Goal: Information Seeking & Learning: Learn about a topic

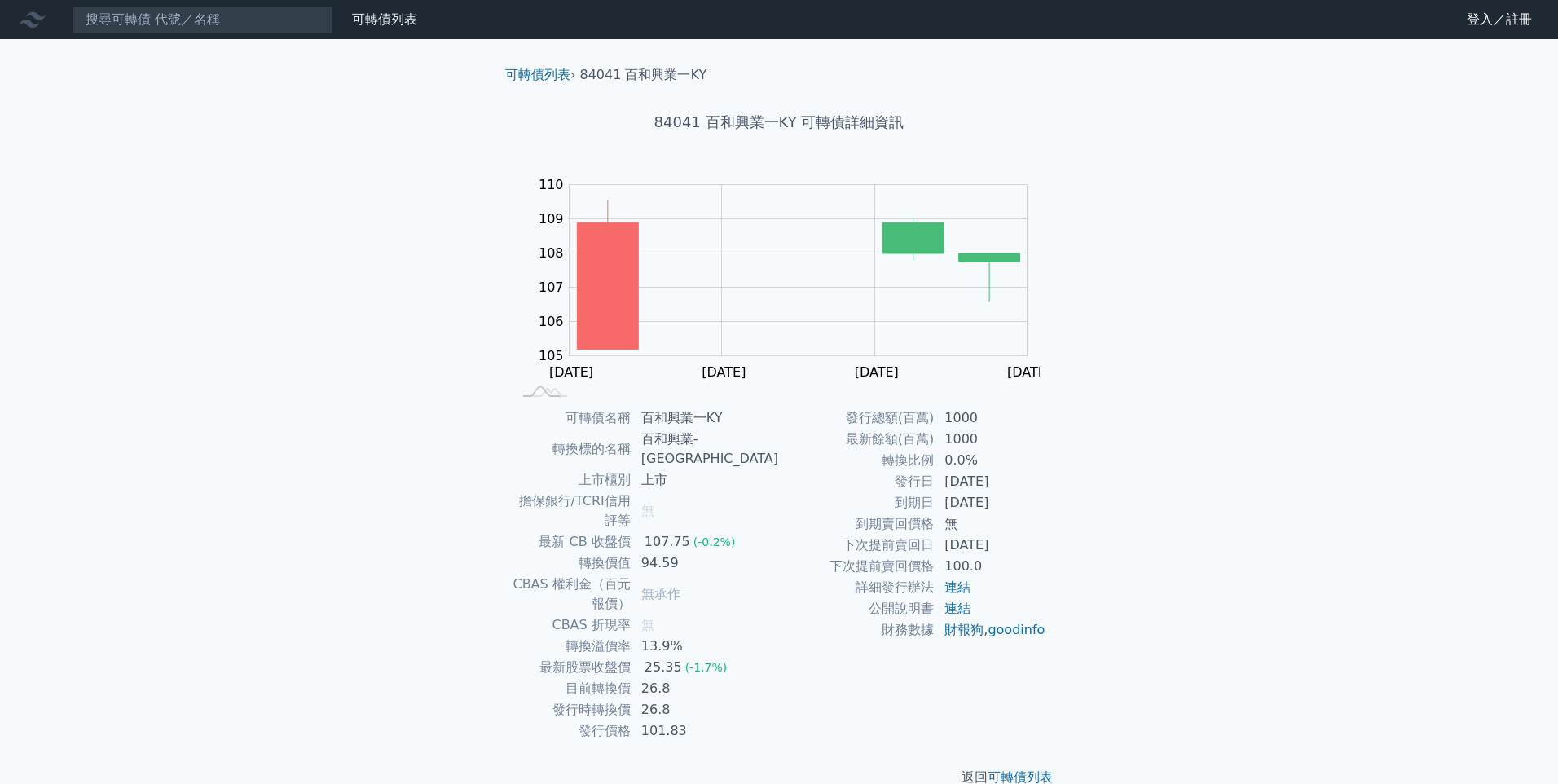
click at [28, 23] on icon at bounding box center [32, 20] width 26 height 16
click at [129, 23] on input at bounding box center [202, 19] width 261 height 28
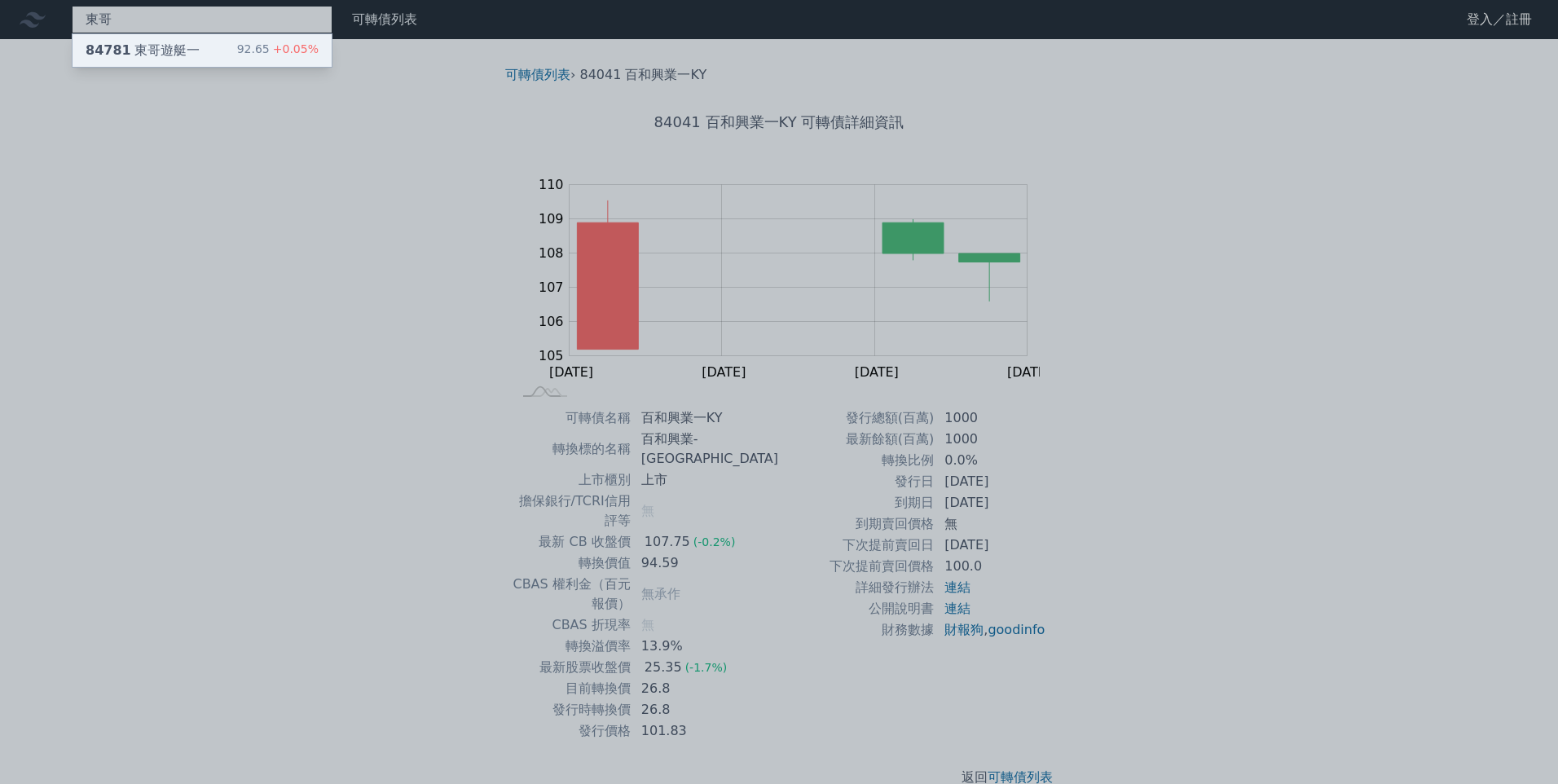
type input "東哥"
click at [217, 58] on div "東哥 84781 東哥遊艇一 92.65 +0.05% 可轉債列表 財務數據 可轉債列表 財務數據 登入／註冊 登入／註冊 可轉債列表 › 84041 百和興…" at bounding box center [779, 406] width 1558 height 813
drag, startPoint x: 217, startPoint y: 58, endPoint x: 143, endPoint y: 52, distance: 74.2
click at [143, 52] on div "84781 東哥遊艇一" at bounding box center [143, 50] width 114 height 19
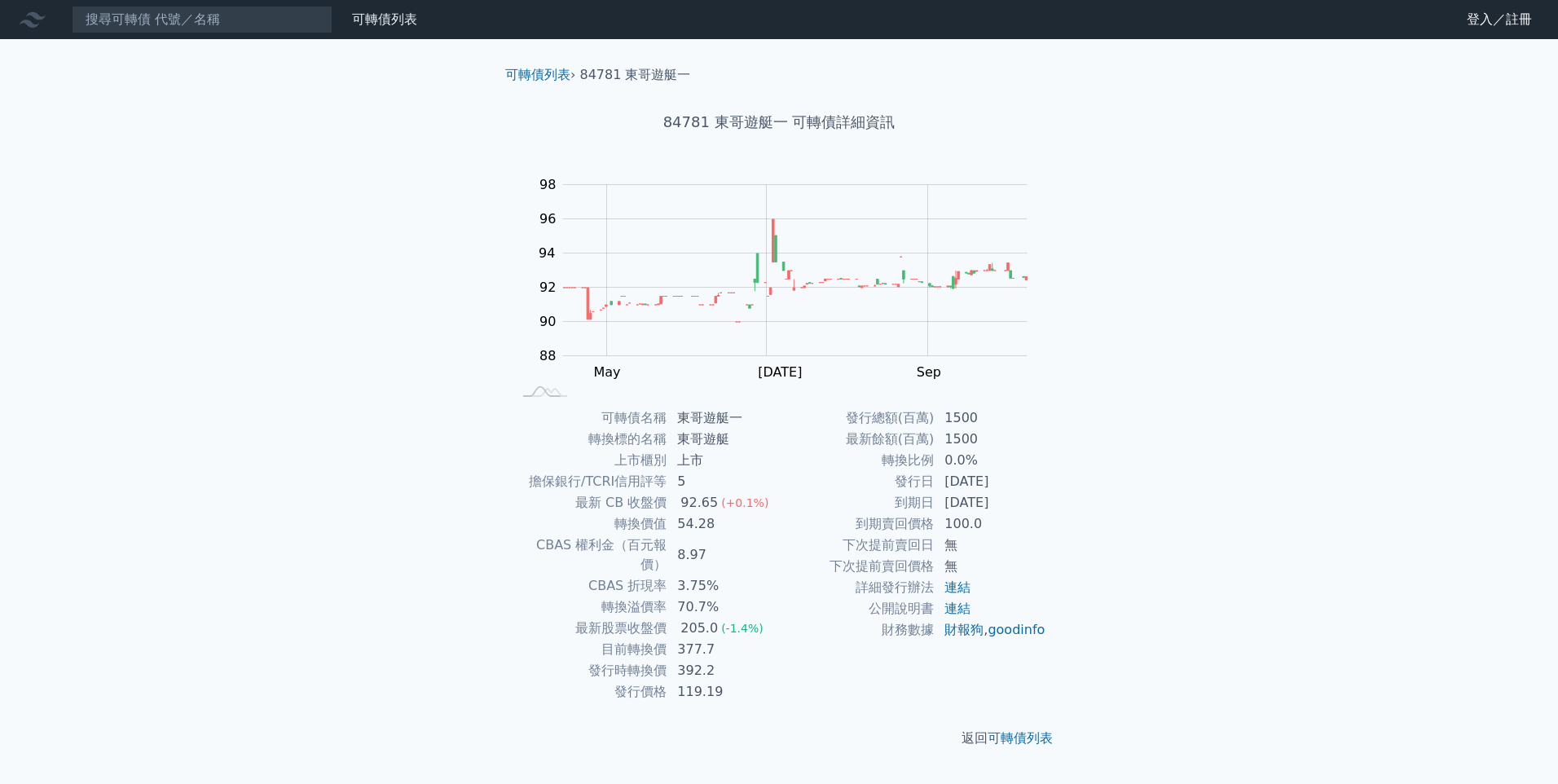
click at [0, 0] on link "財務數據" at bounding box center [0, 0] width 0 height 0
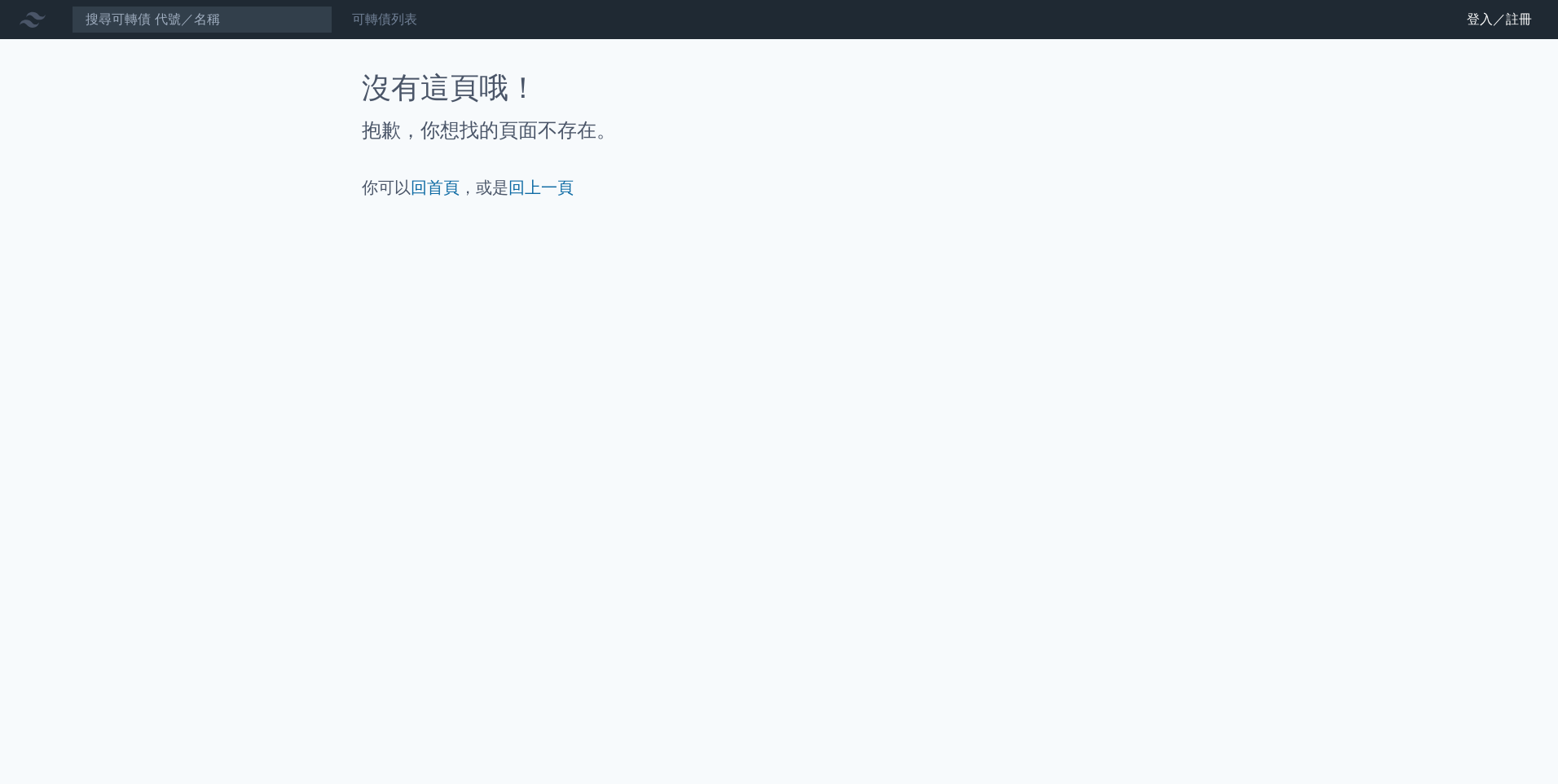
click at [398, 17] on link "可轉債列表" at bounding box center [384, 19] width 65 height 16
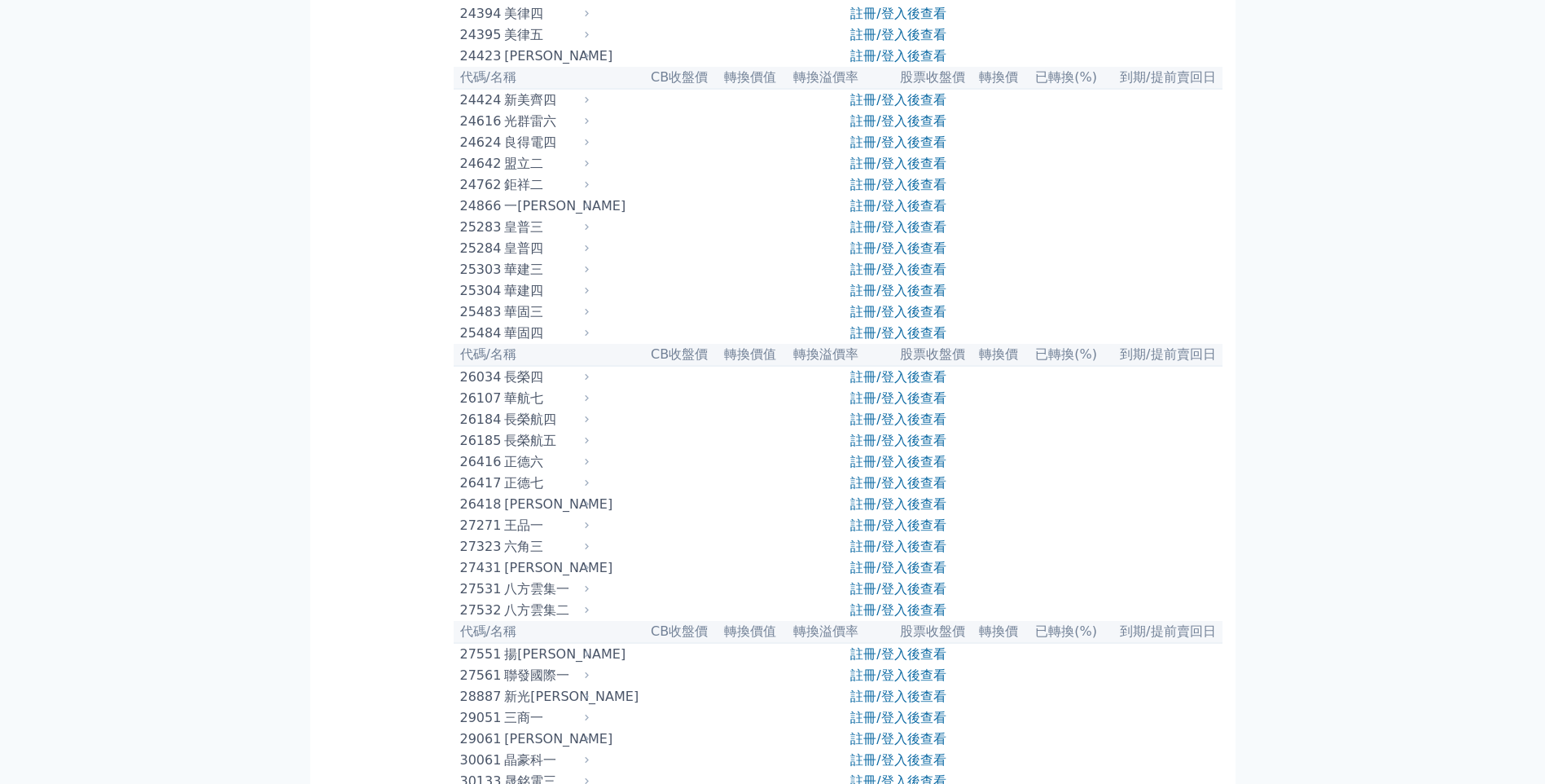
scroll to position [1466, 0]
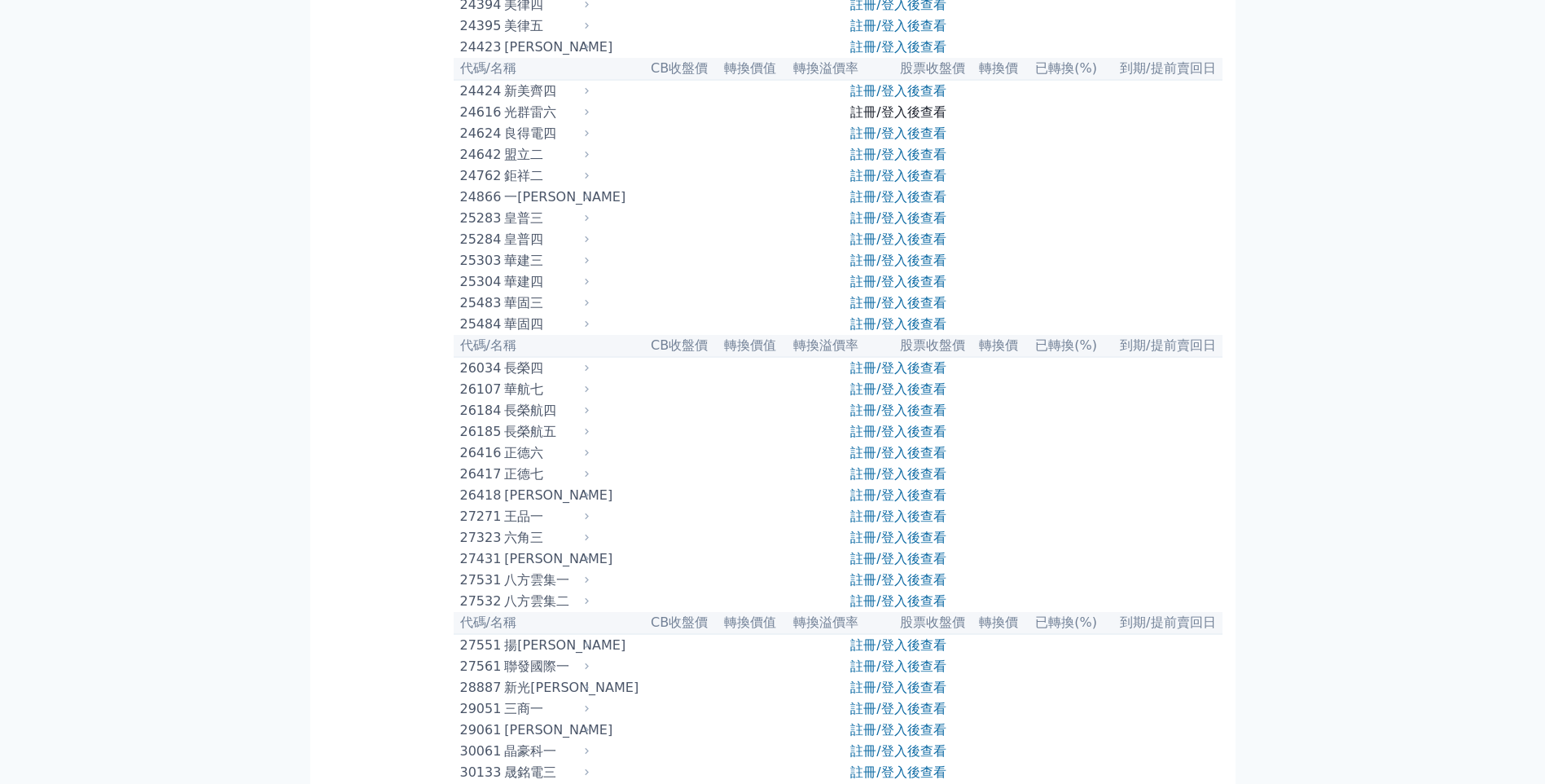
click at [883, 120] on link "註冊/登入後查看" at bounding box center [899, 112] width 95 height 16
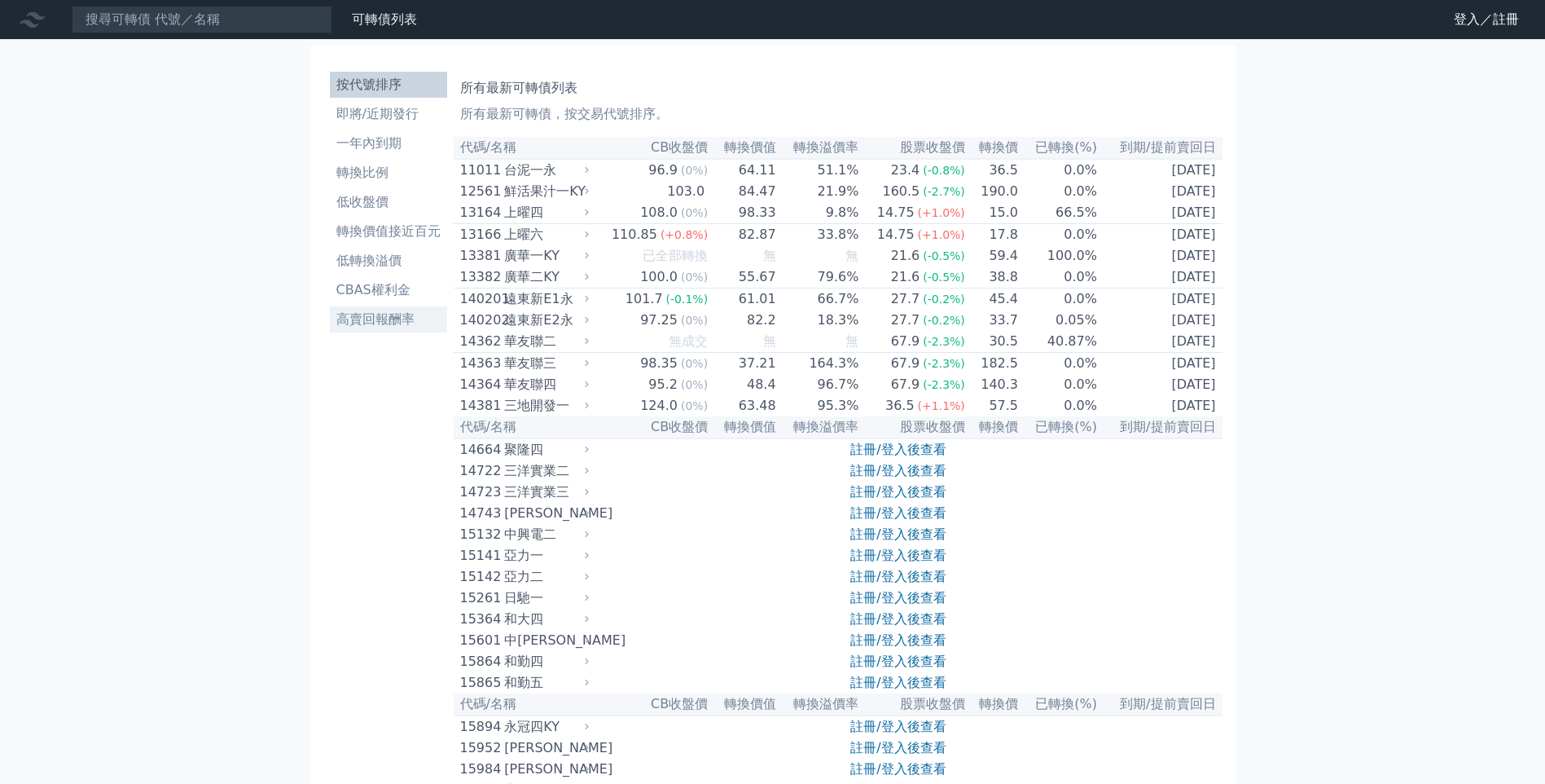
click at [394, 327] on li "高賣回報酬率" at bounding box center [388, 319] width 117 height 19
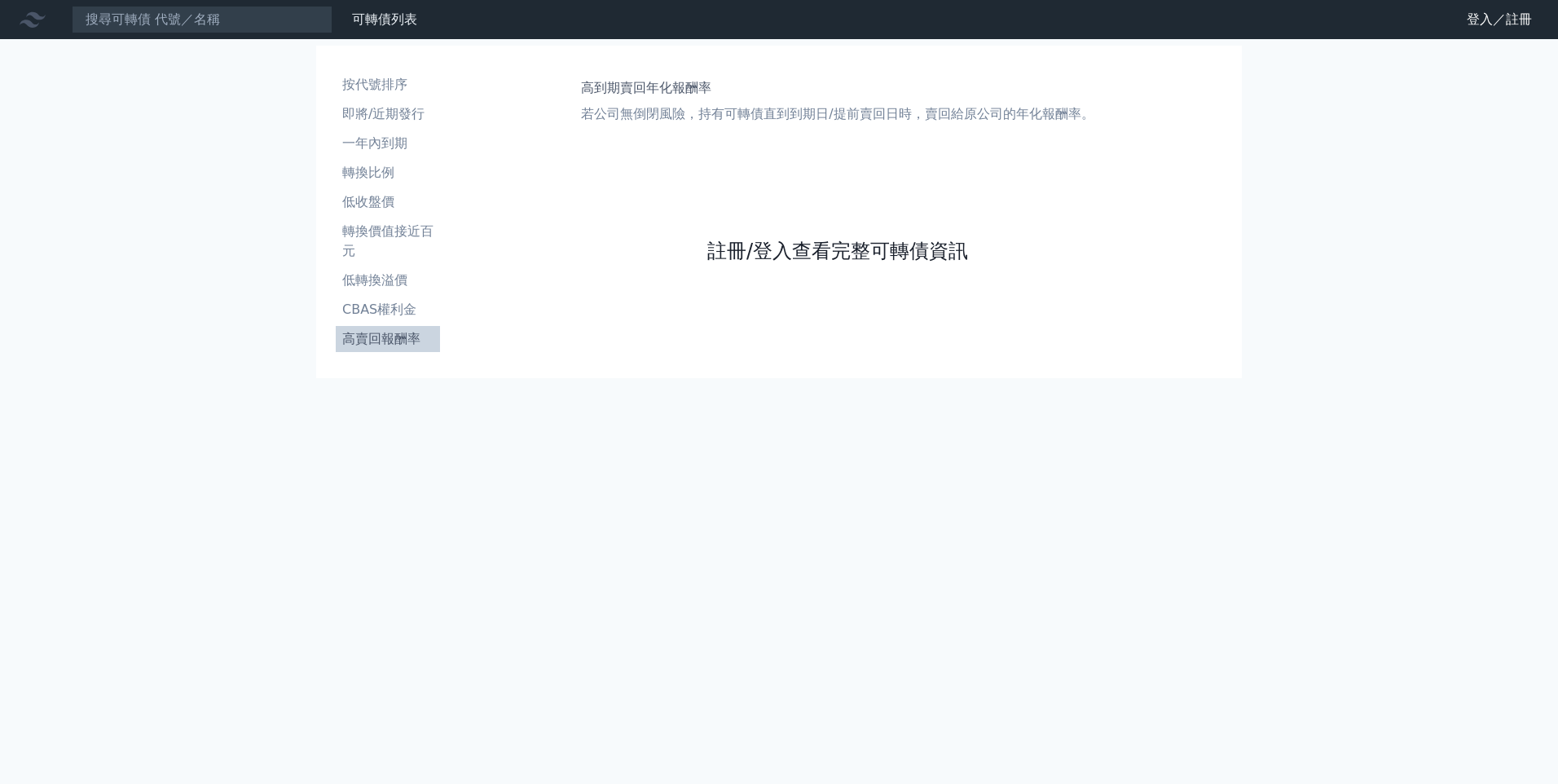
click at [894, 253] on link "註冊/登入查看完整可轉債資訊" at bounding box center [838, 250] width 261 height 26
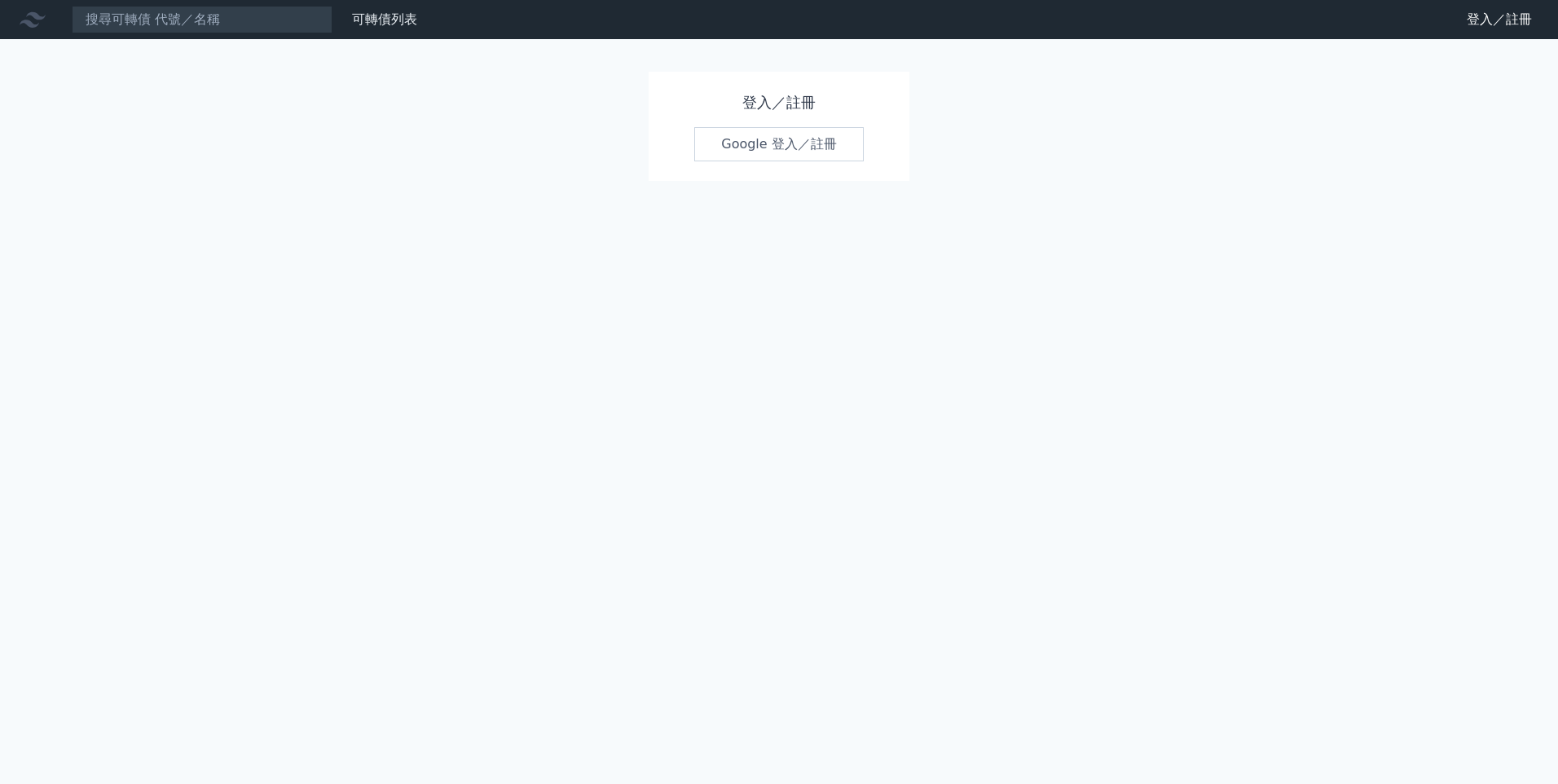
click at [789, 145] on link "Google 登入／註冊" at bounding box center [779, 143] width 170 height 34
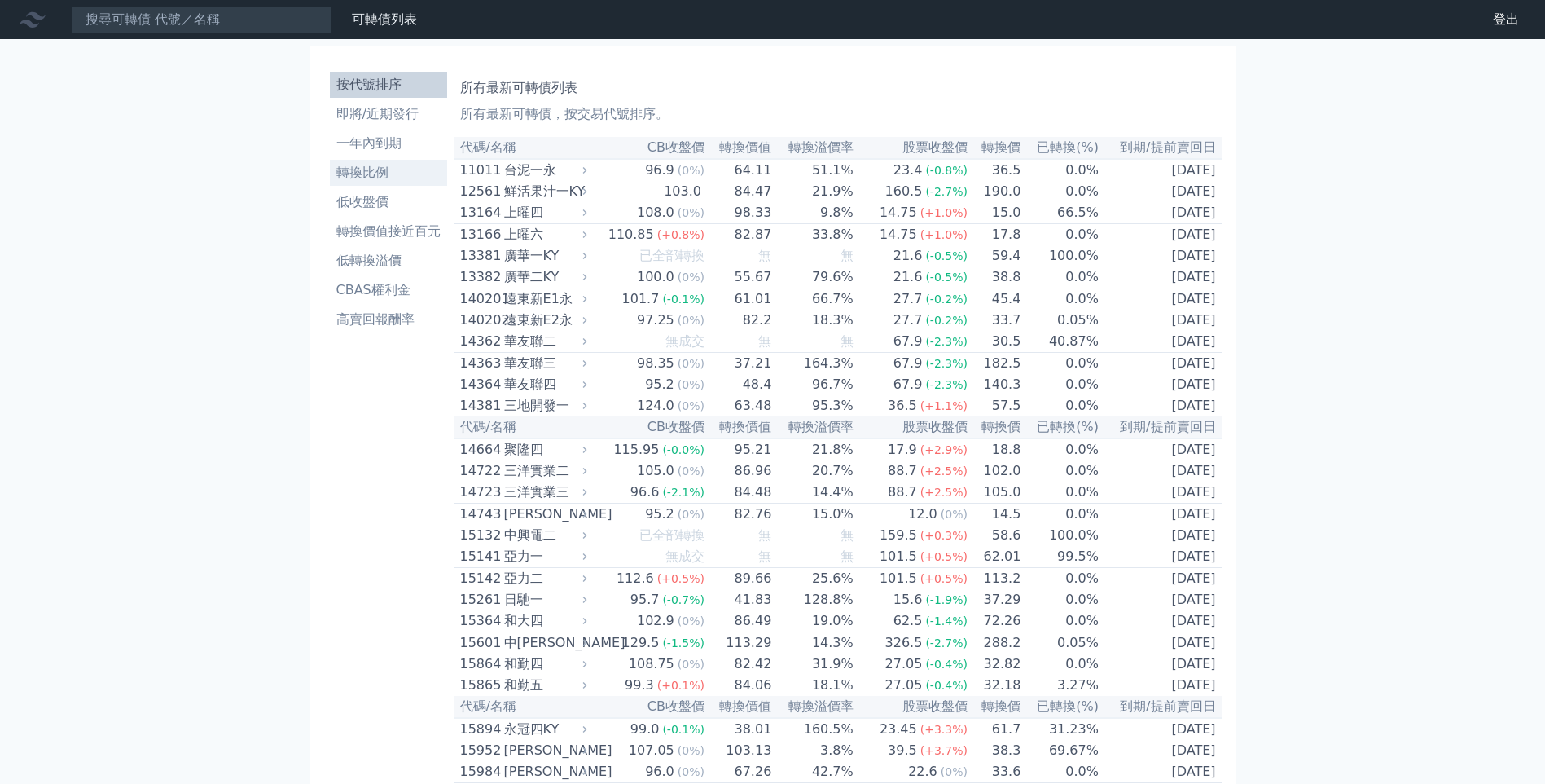
click at [373, 180] on li "轉換比例" at bounding box center [388, 172] width 117 height 19
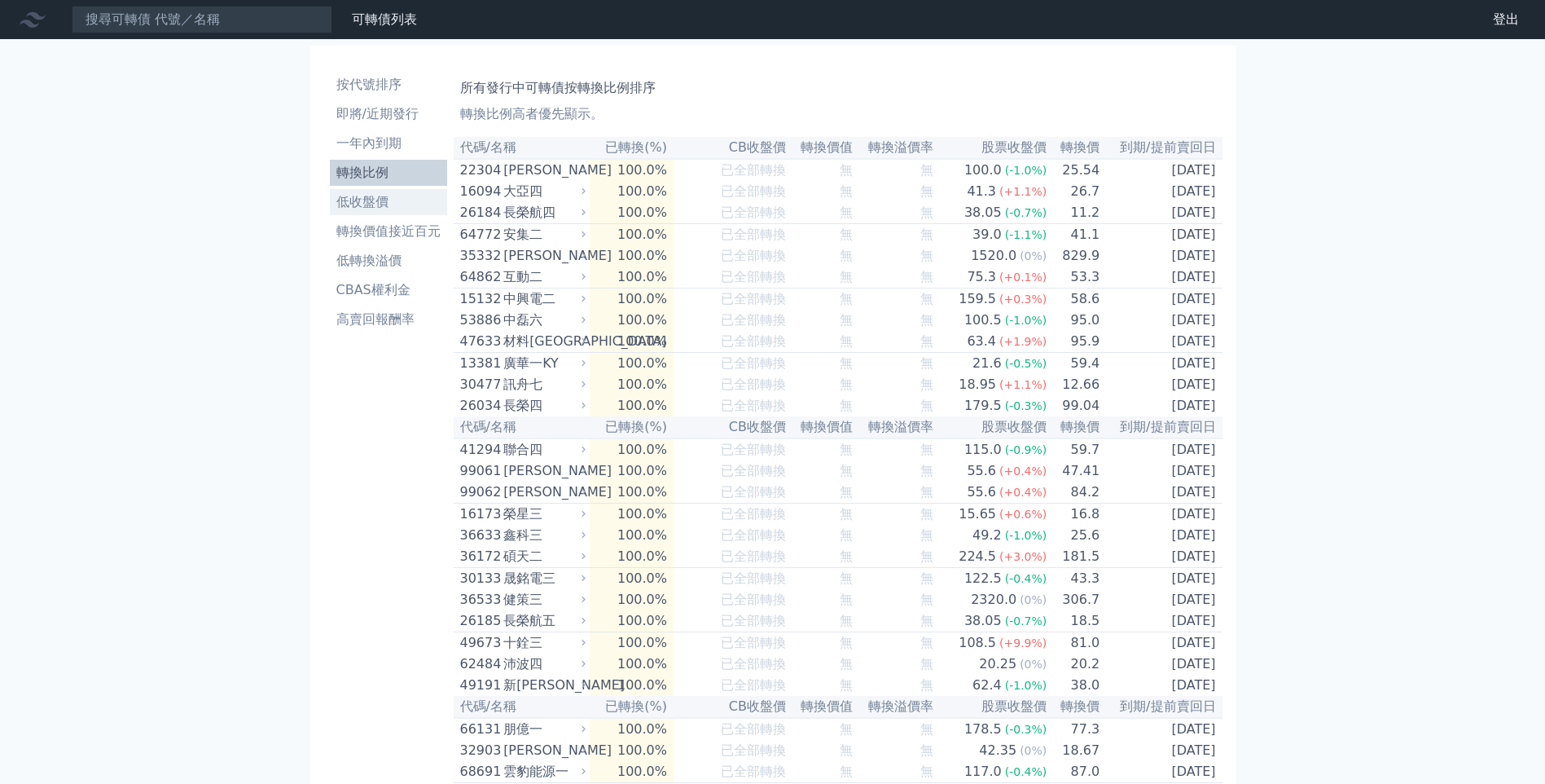
click at [373, 201] on li "低收盤價" at bounding box center [388, 202] width 117 height 19
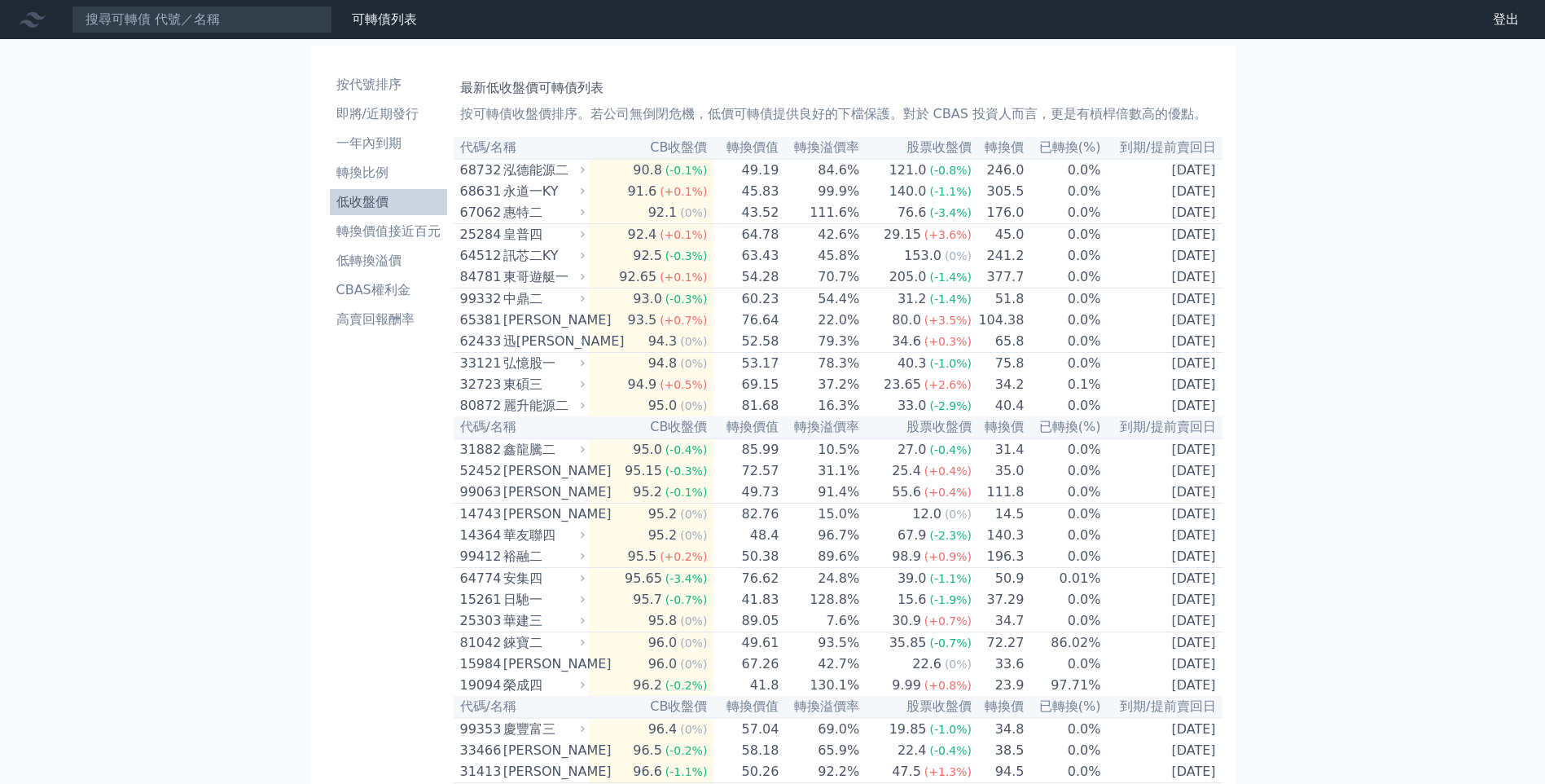
click at [361, 201] on li "低收盤價" at bounding box center [388, 202] width 117 height 19
click at [384, 237] on li "轉換價值接近百元" at bounding box center [388, 232] width 117 height 19
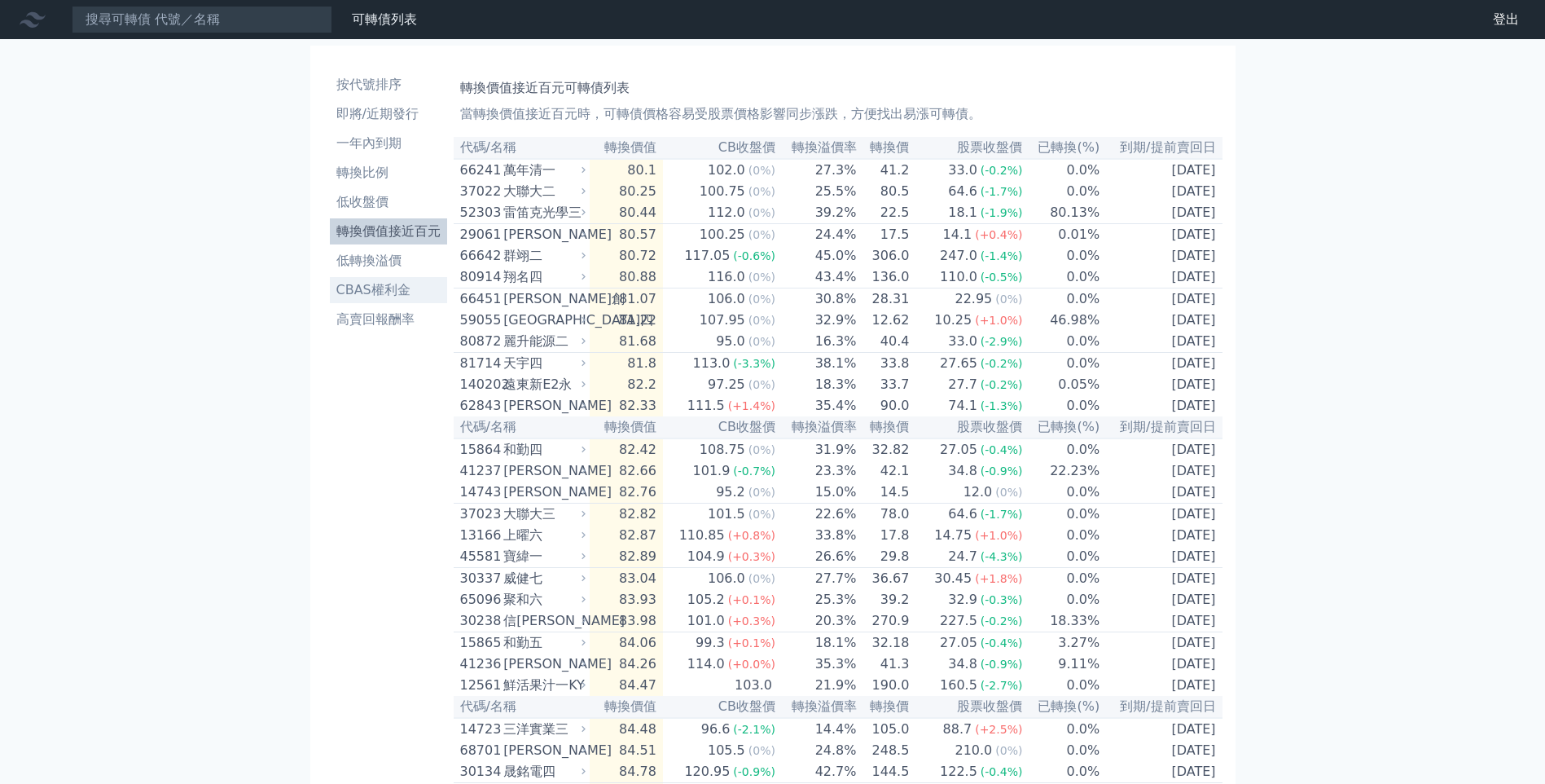
click at [388, 297] on li "CBAS權利金" at bounding box center [388, 290] width 117 height 19
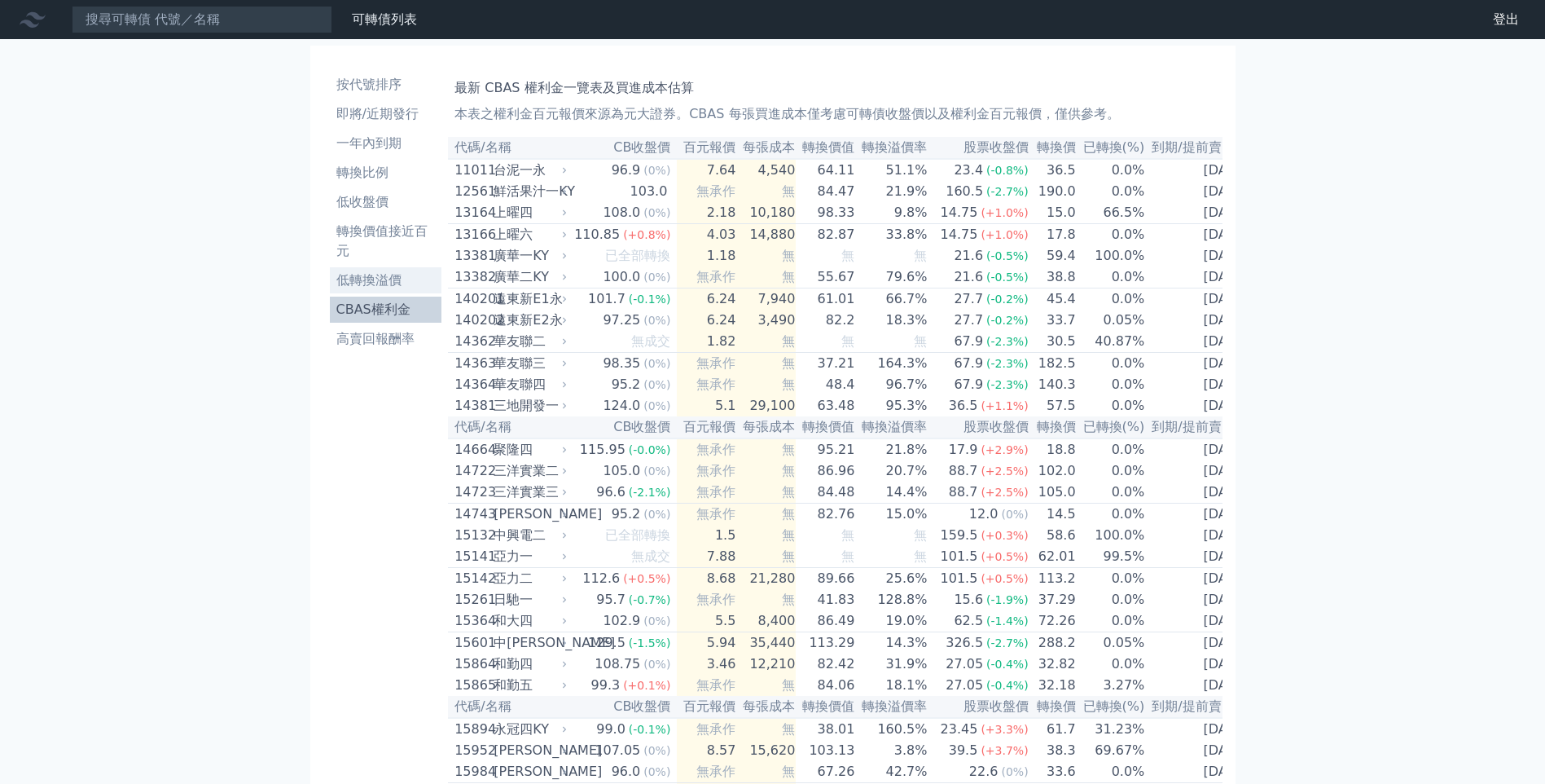
click at [426, 293] on link "低轉換溢價" at bounding box center [386, 280] width 112 height 26
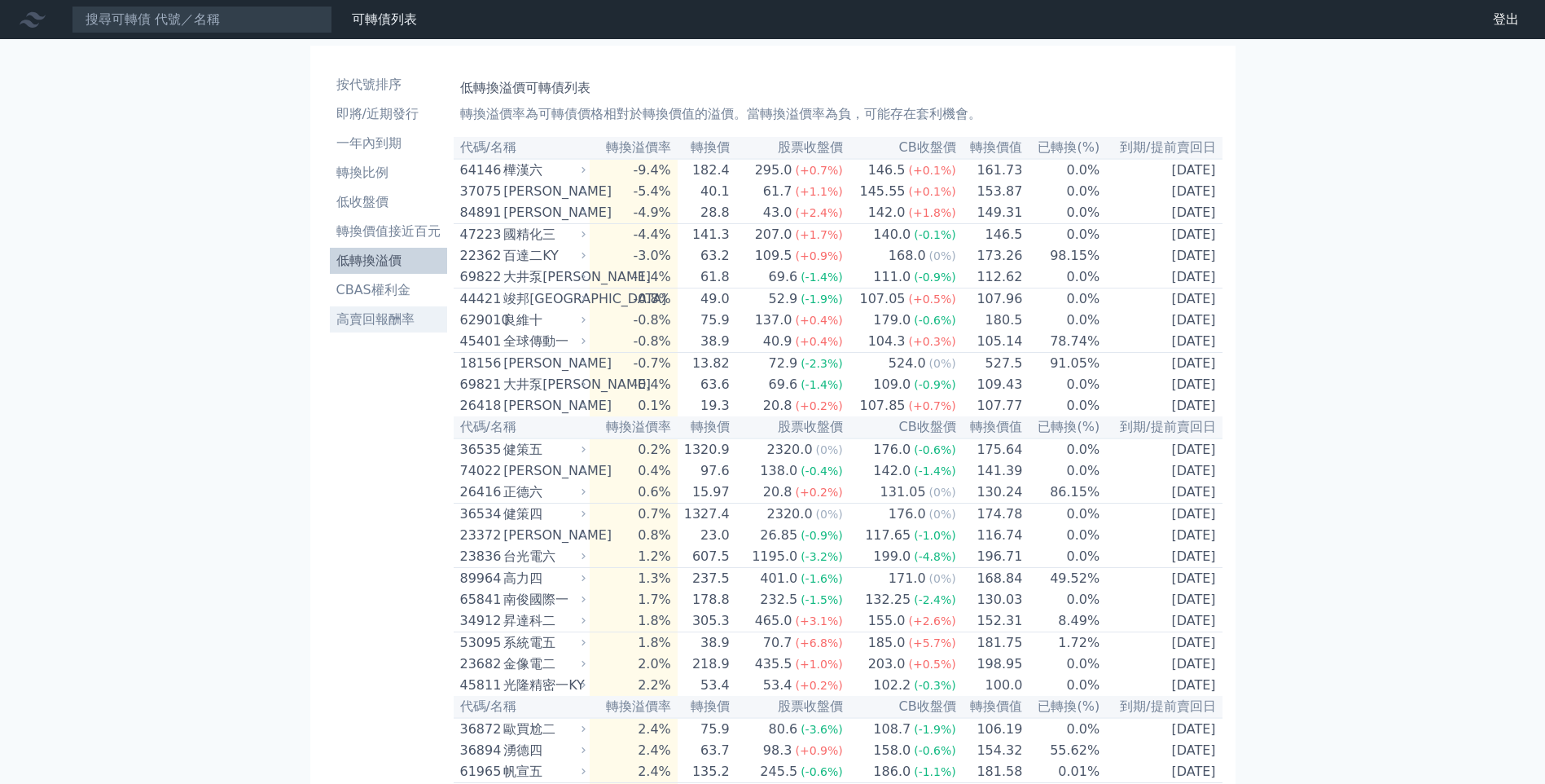
click at [386, 319] on li "高賣回報酬率" at bounding box center [388, 319] width 117 height 19
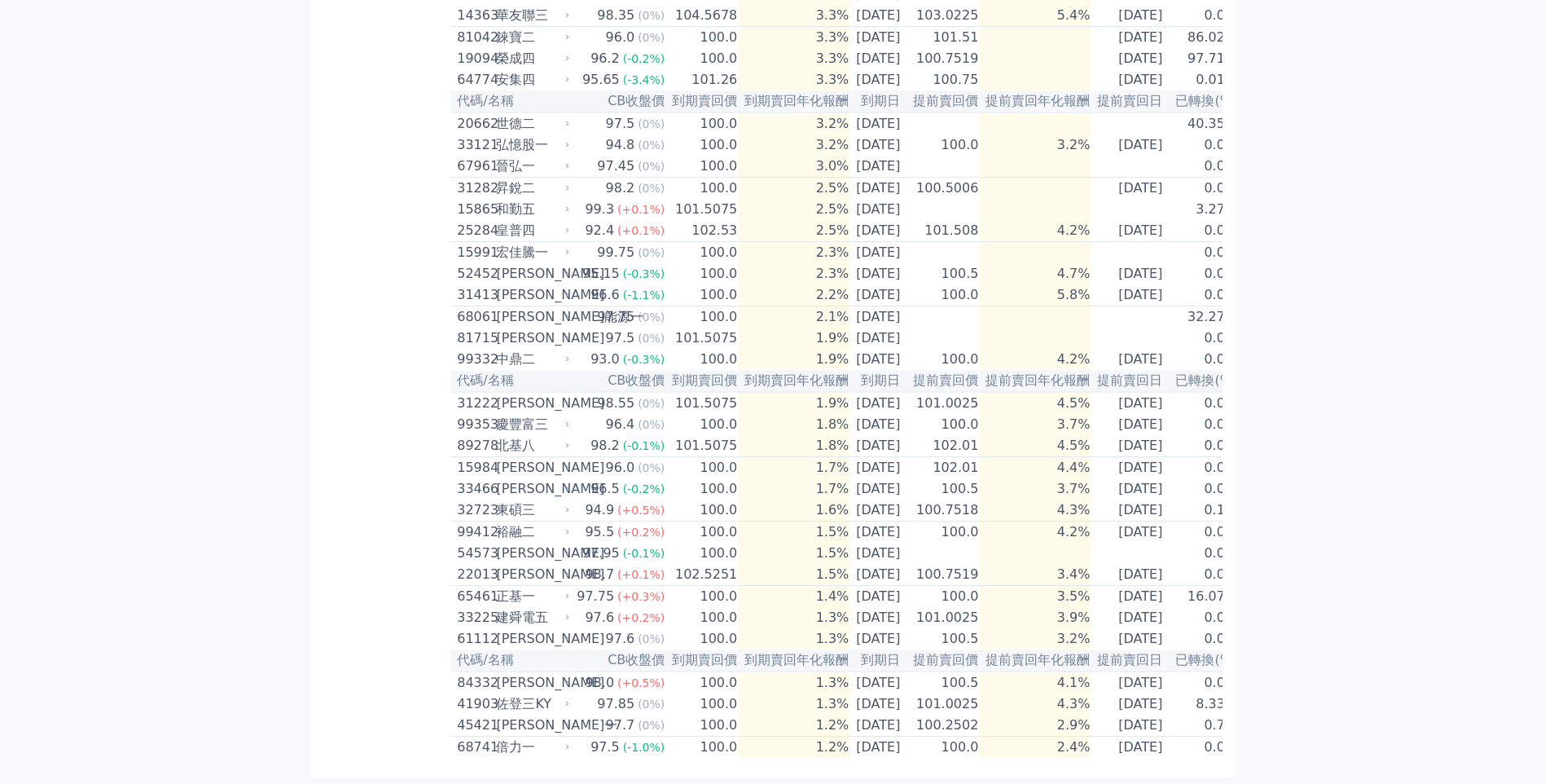
scroll to position [710, 0]
